Goal: Information Seeking & Learning: Learn about a topic

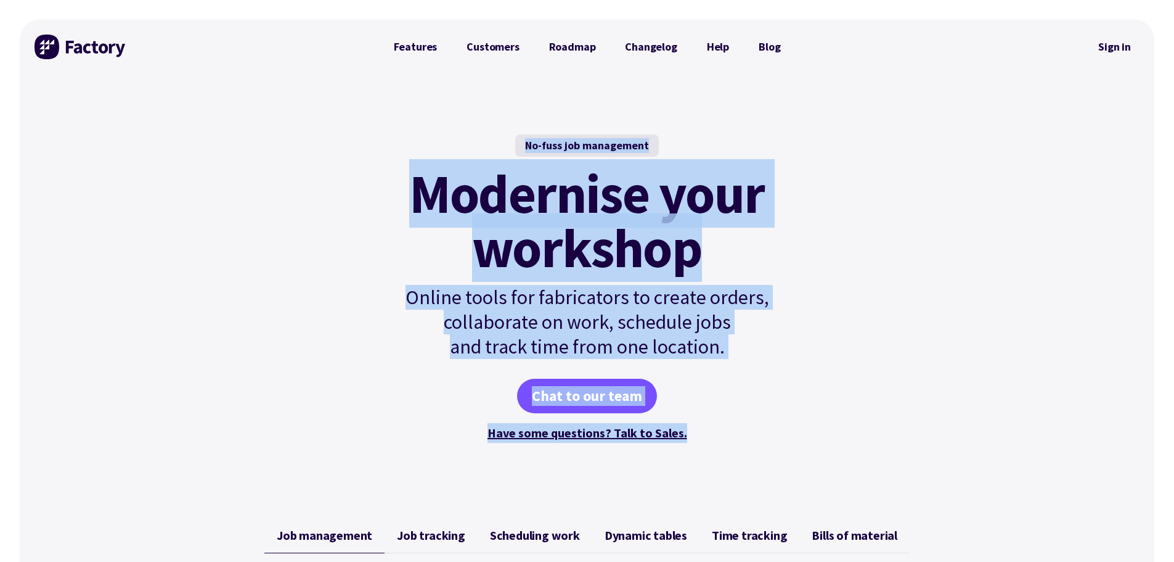
drag, startPoint x: 353, startPoint y: 110, endPoint x: 832, endPoint y: 464, distance: 595.5
click at [832, 464] on div "No-fuss job management Modernise your workshop Online tools for fabricators to …" at bounding box center [587, 288] width 1135 height 429
click at [842, 403] on div "No-fuss job management Modernise your workshop Online tools for fabricators to …" at bounding box center [587, 288] width 1135 height 429
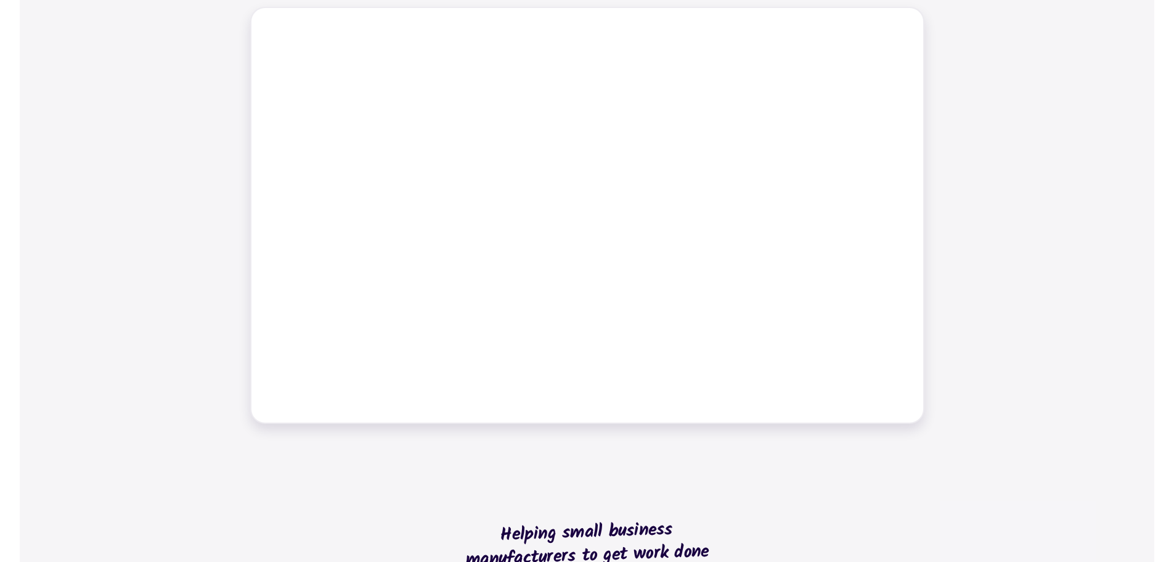
scroll to position [326, 0]
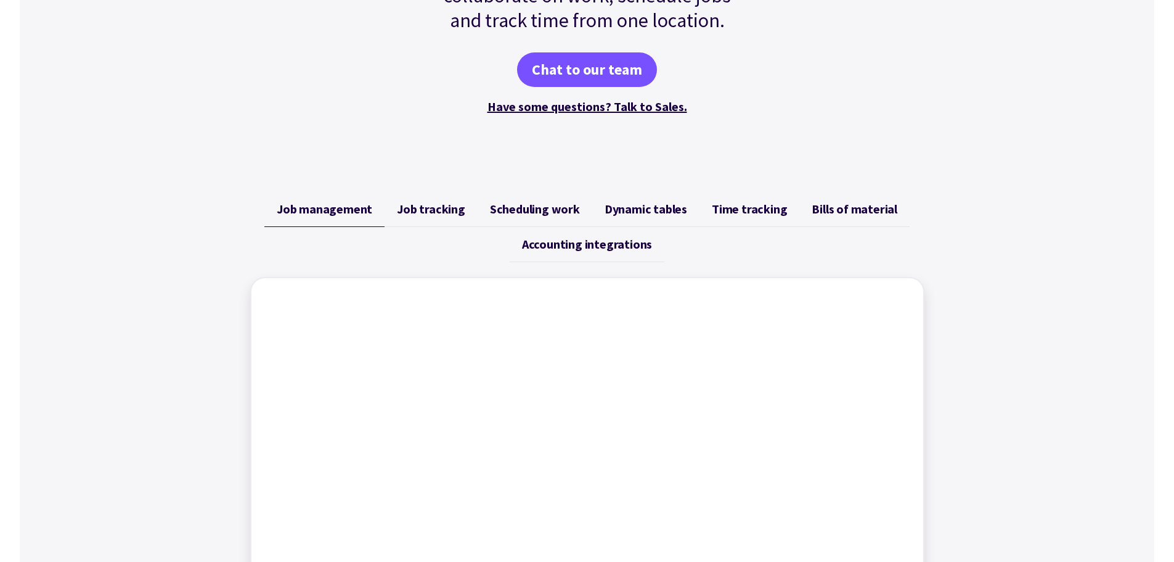
click at [434, 205] on span "Job tracking" at bounding box center [431, 209] width 68 height 15
click at [547, 217] on link "Scheduling work" at bounding box center [535, 209] width 115 height 35
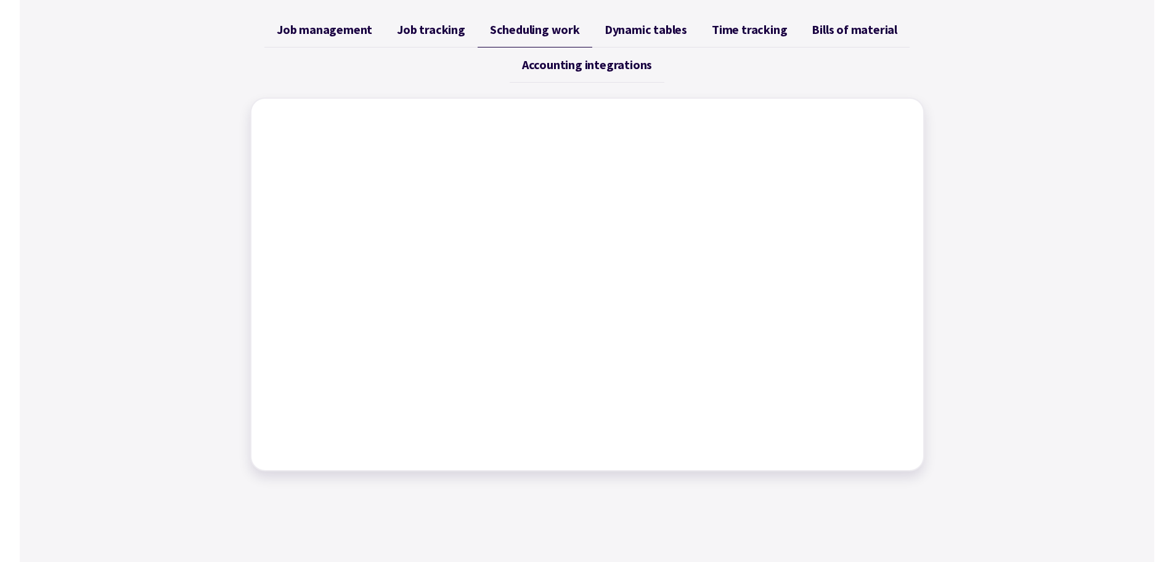
scroll to position [532, 0]
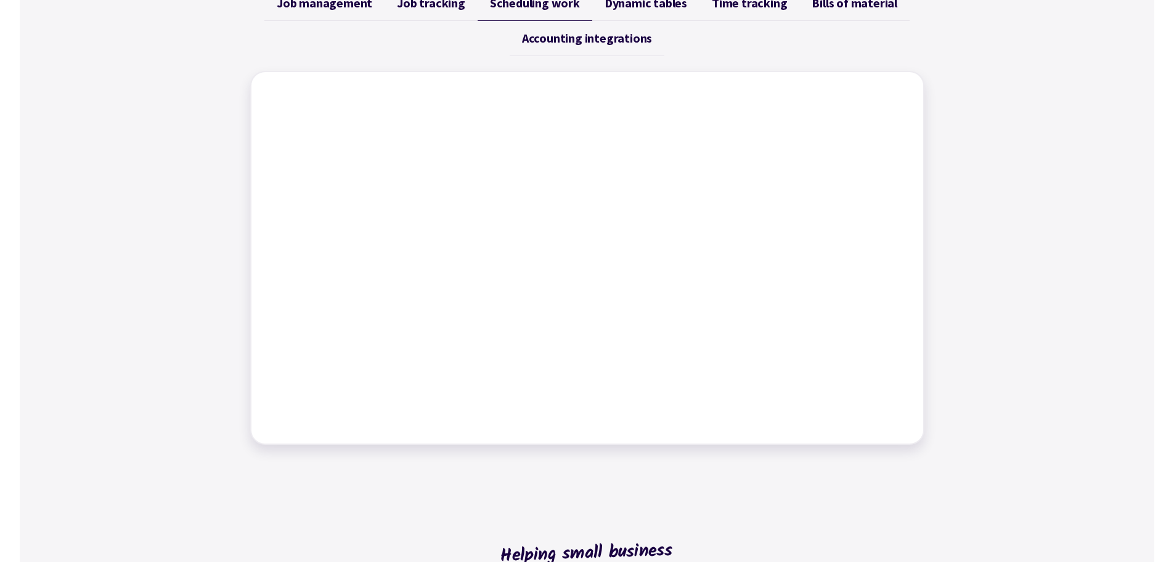
click at [646, 11] on link "Dynamic tables" at bounding box center [645, 3] width 107 height 35
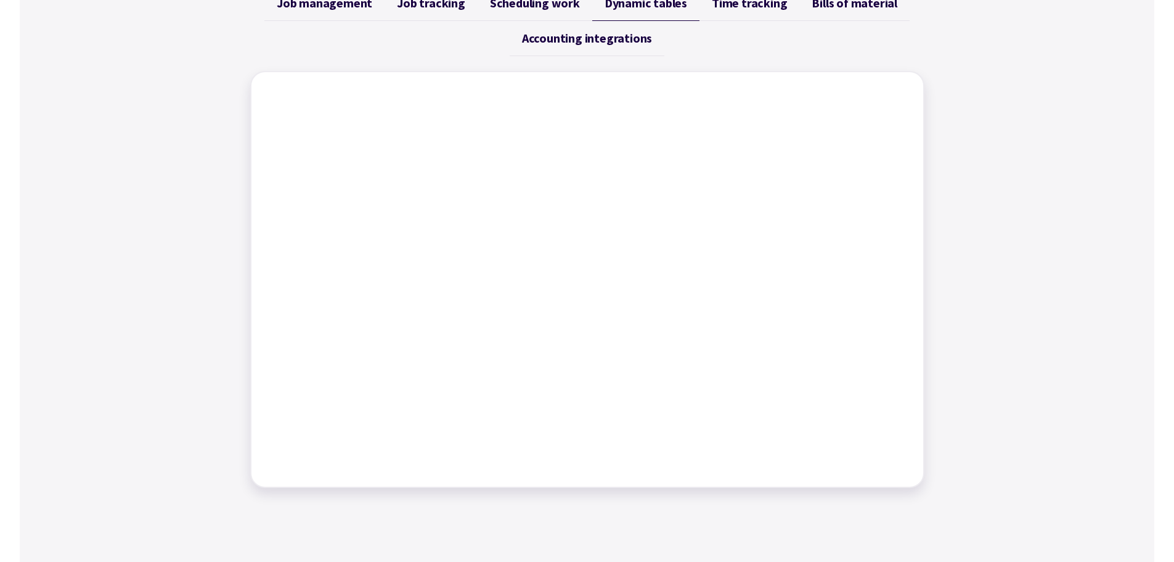
click at [759, 12] on link "Time tracking" at bounding box center [750, 3] width 100 height 35
click at [839, 2] on span "Bills of material" at bounding box center [855, 3] width 86 height 15
click at [586, 37] on span "Accounting integrations" at bounding box center [587, 38] width 130 height 15
click at [869, 6] on span "Bills of material" at bounding box center [855, 3] width 86 height 15
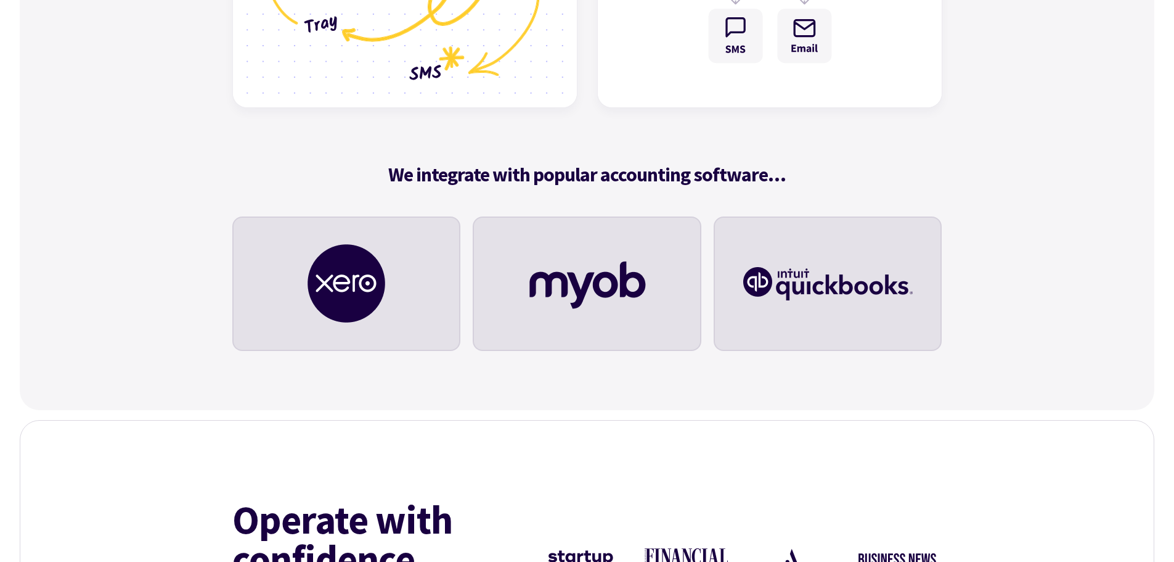
scroll to position [4025, 0]
